Goal: Task Accomplishment & Management: Use online tool/utility

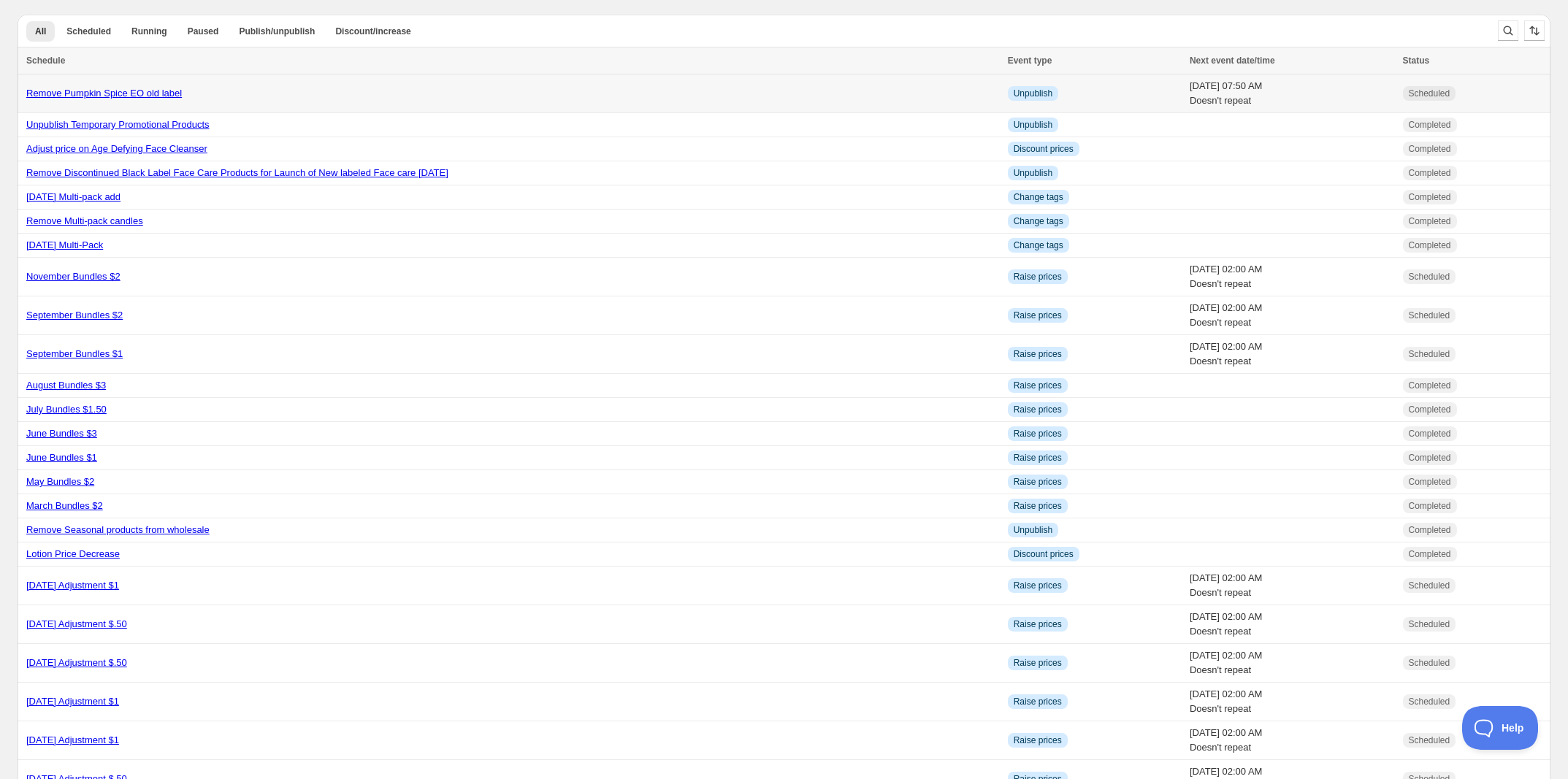
click at [150, 95] on link "Remove Pumpkin Spice EO old label" at bounding box center [104, 93] width 155 height 11
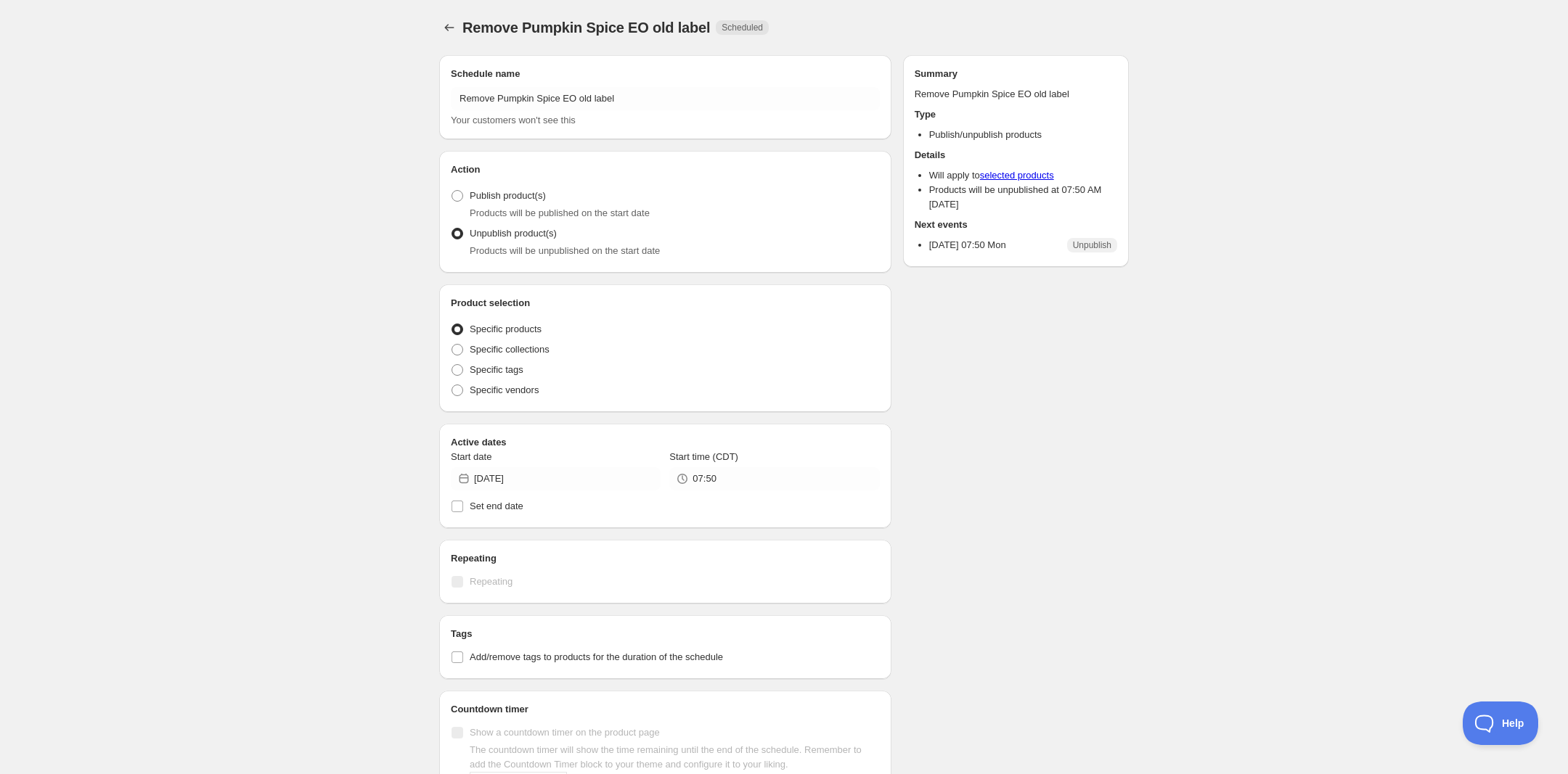
radio input "true"
